Goal: Information Seeking & Learning: Understand process/instructions

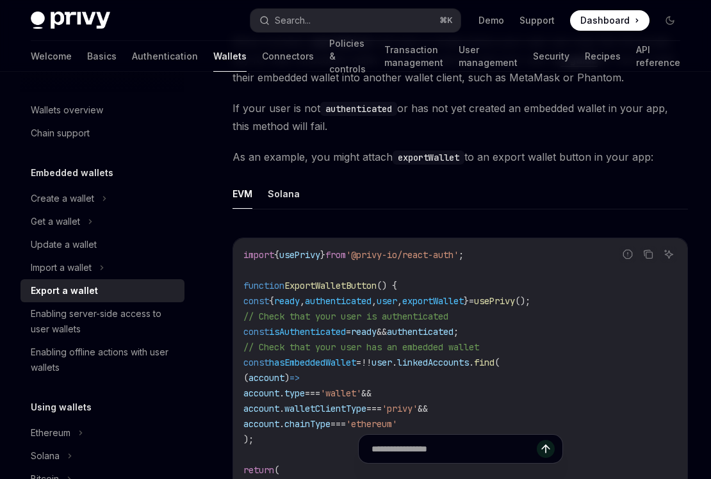
scroll to position [635, 0]
click at [286, 188] on button "Solana" at bounding box center [284, 193] width 32 height 30
type textarea "*"
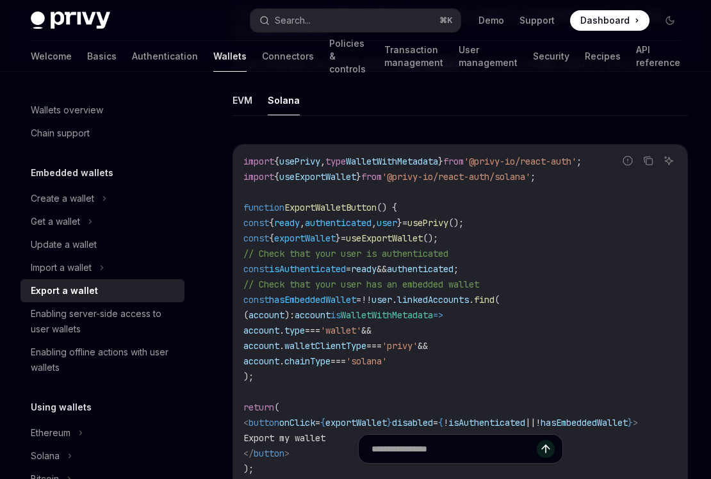
scroll to position [736, 0]
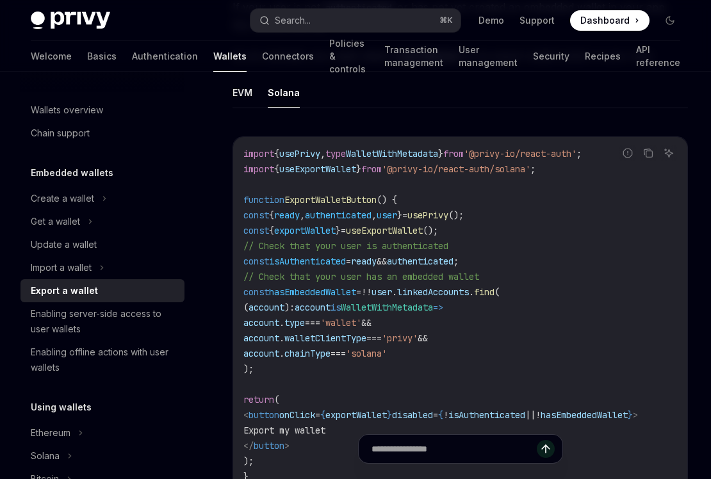
click at [355, 169] on span "useExportWallet" at bounding box center [317, 169] width 77 height 12
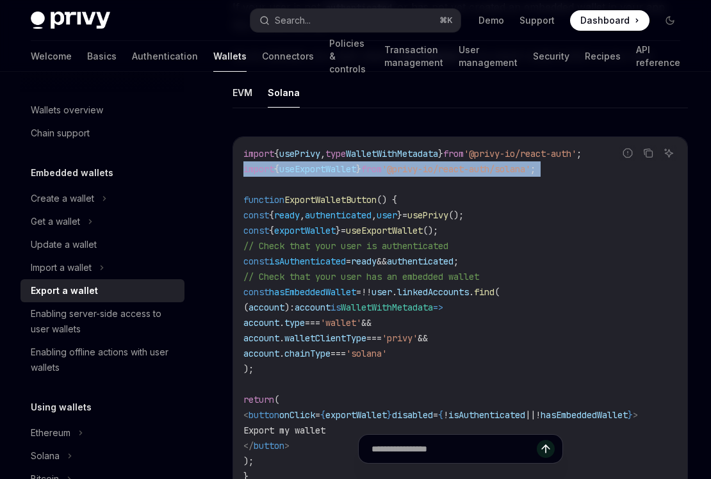
click at [355, 169] on span "useExportWallet" at bounding box center [317, 169] width 77 height 12
copy code "import { useExportWallet } from '@privy-io/react-auth/solana' ;"
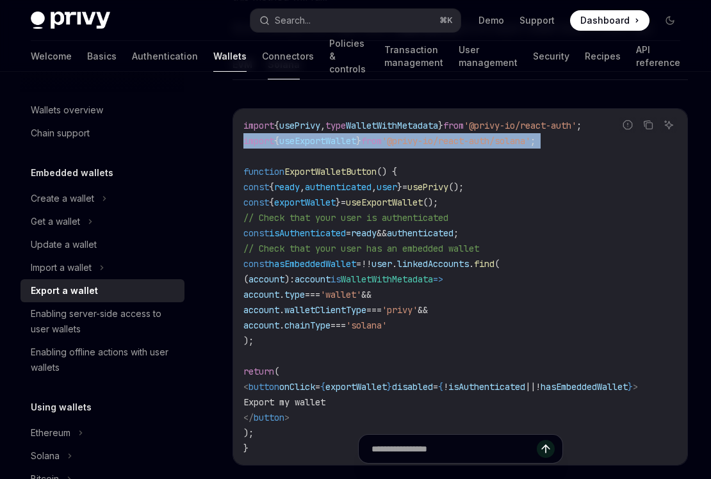
scroll to position [0, 0]
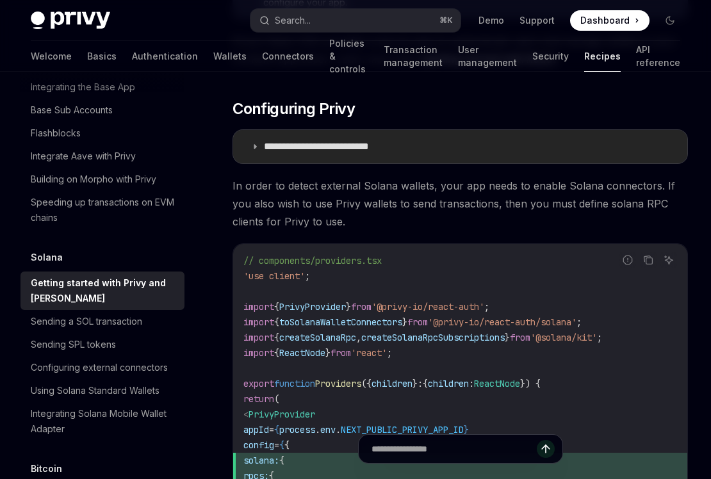
scroll to position [510, 0]
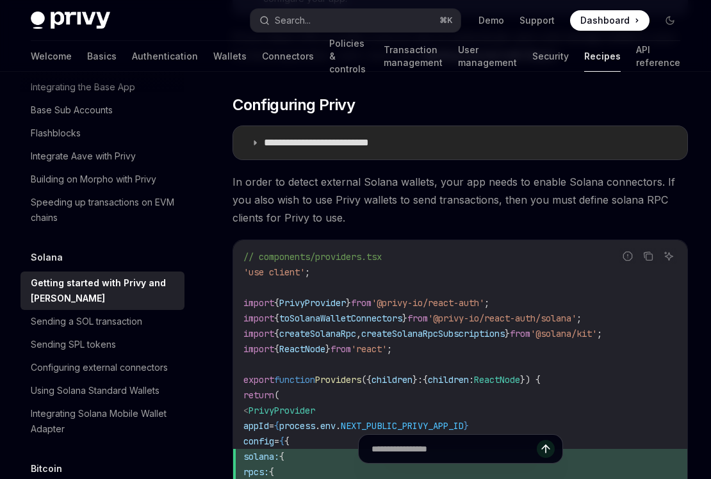
click at [263, 145] on summary "**********" at bounding box center [460, 142] width 454 height 33
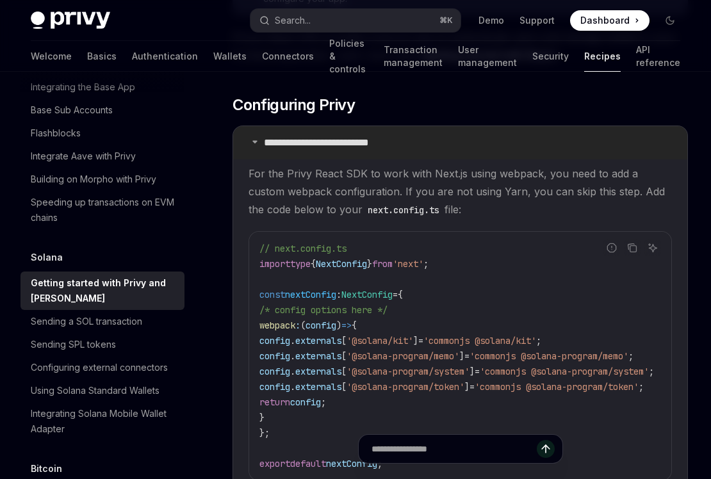
click at [261, 145] on summary "**********" at bounding box center [460, 142] width 454 height 33
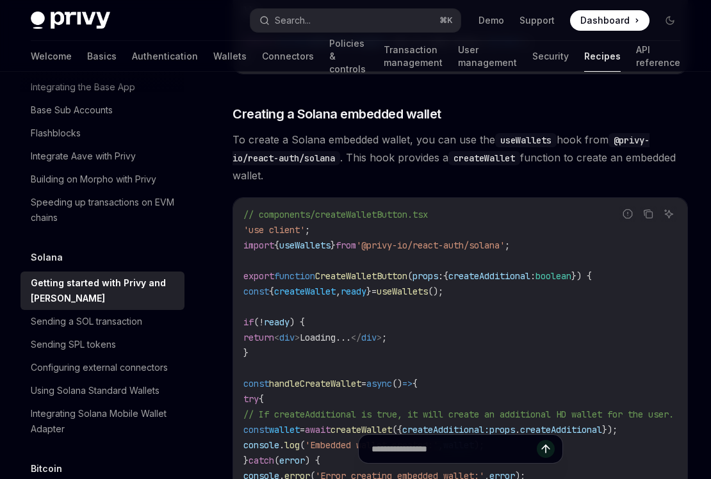
scroll to position [1941, 0]
